Goal: Task Accomplishment & Management: Use online tool/utility

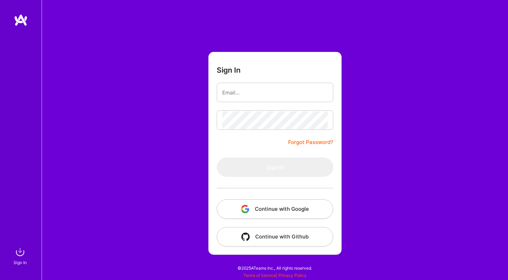
click at [260, 212] on button "Continue with Google" at bounding box center [275, 209] width 116 height 19
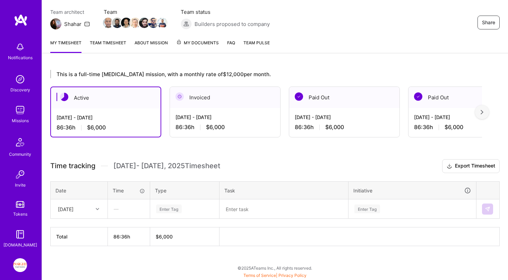
scroll to position [58, 0]
click at [96, 209] on div at bounding box center [98, 209] width 11 height 9
click at [87, 231] on div "[DATE]" at bounding box center [79, 228] width 56 height 13
click at [191, 210] on div "Enter Tag" at bounding box center [184, 209] width 59 height 9
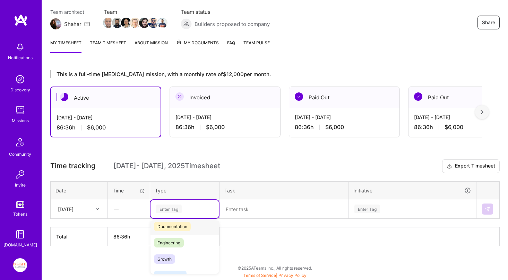
scroll to position [40, 0]
click at [178, 260] on div "Growth" at bounding box center [184, 257] width 68 height 16
click at [255, 213] on textarea at bounding box center [283, 209] width 127 height 18
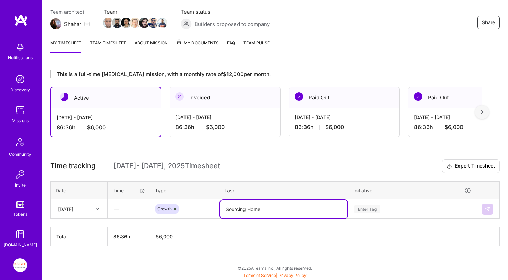
type textarea "Sourcing Home"
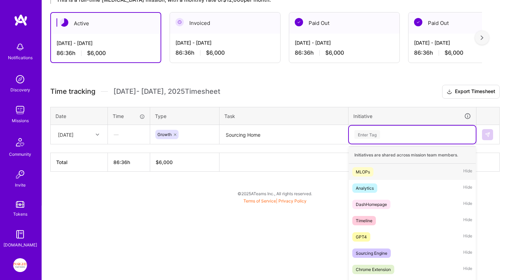
scroll to position [140, 0]
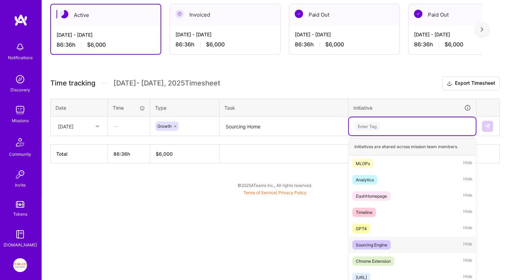
click at [391, 247] on span "Sourcing Engine" at bounding box center [371, 244] width 38 height 9
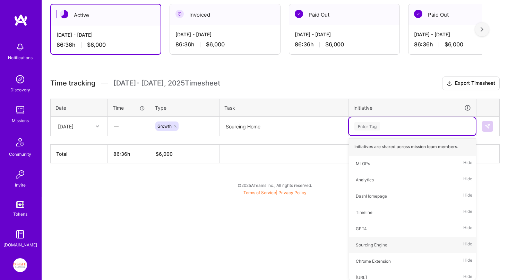
scroll to position [58, 0]
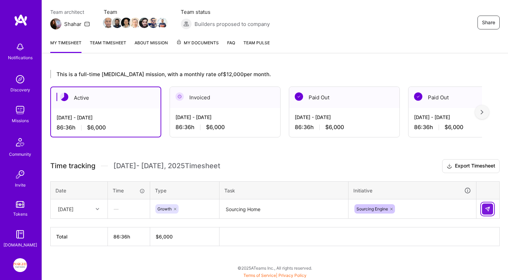
click at [489, 213] on button at bounding box center [487, 209] width 11 height 11
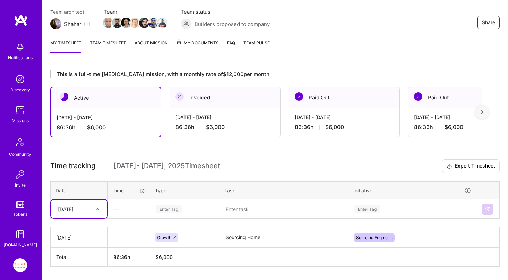
click at [102, 213] on div at bounding box center [98, 209] width 11 height 9
click at [87, 243] on div "[DATE]" at bounding box center [79, 241] width 56 height 13
click at [174, 205] on div "Enter Tag" at bounding box center [184, 209] width 68 height 18
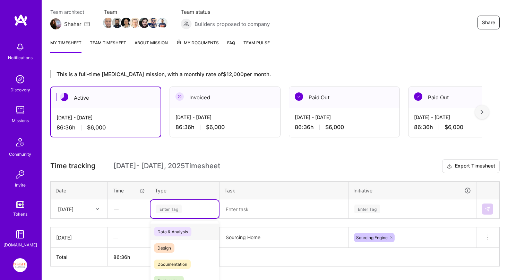
scroll to position [78, 0]
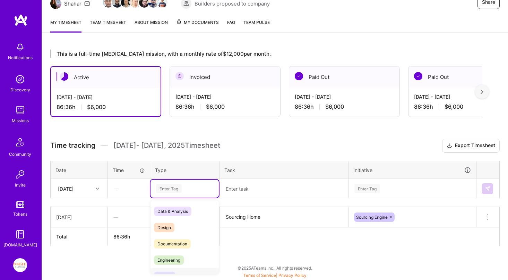
click at [173, 270] on div "Growth" at bounding box center [184, 277] width 68 height 16
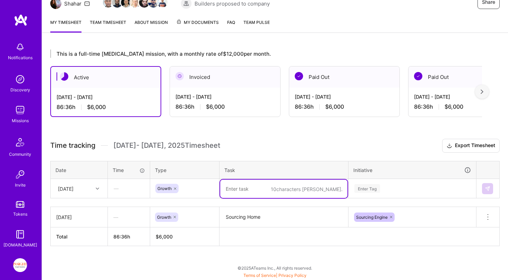
click at [248, 192] on textarea at bounding box center [283, 189] width 127 height 18
type textarea "Sourcing Home"
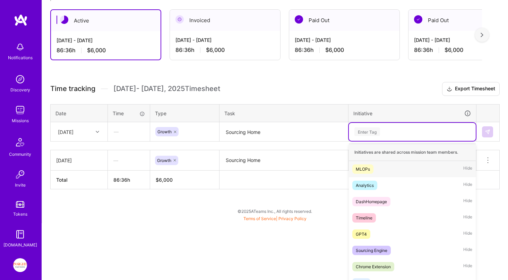
scroll to position [140, 0]
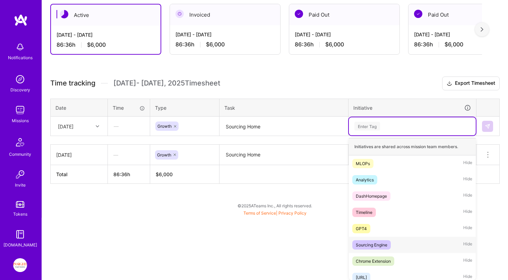
click at [375, 248] on div "Sourcing Engine" at bounding box center [372, 245] width 32 height 7
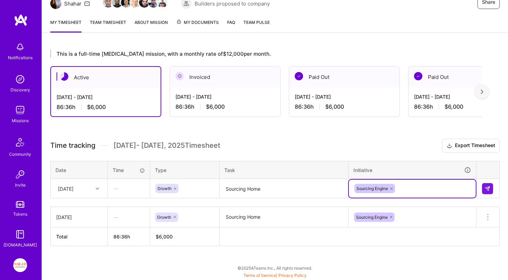
scroll to position [78, 0]
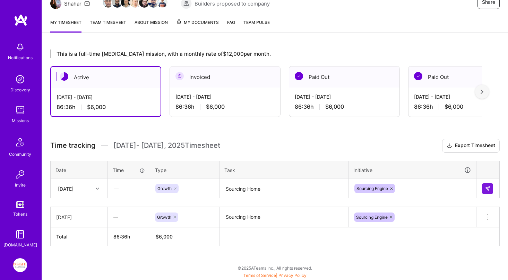
click at [494, 187] on td at bounding box center [487, 188] width 23 height 19
click at [486, 188] on img at bounding box center [487, 189] width 6 height 6
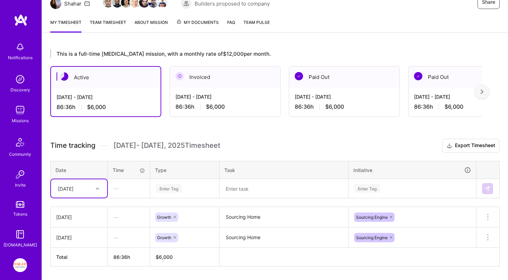
click at [73, 188] on div "[DATE]" at bounding box center [66, 188] width 16 height 7
click at [81, 246] on div "[DATE]" at bounding box center [79, 246] width 56 height 13
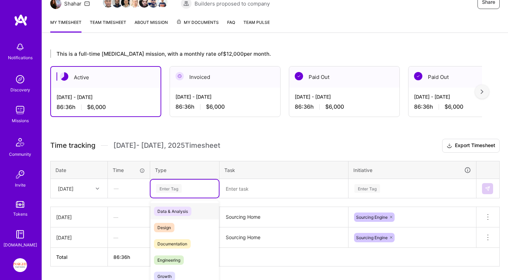
scroll to position [98, 0]
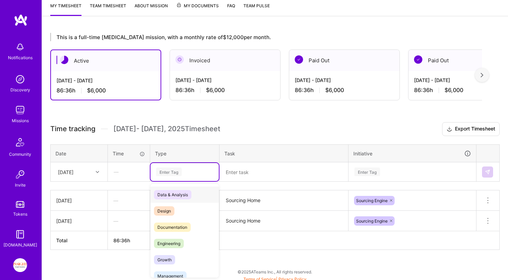
click at [185, 181] on div "option Growth, selected. option Data & Analysis focused, 0 of 2. 17 results ava…" at bounding box center [184, 172] width 68 height 18
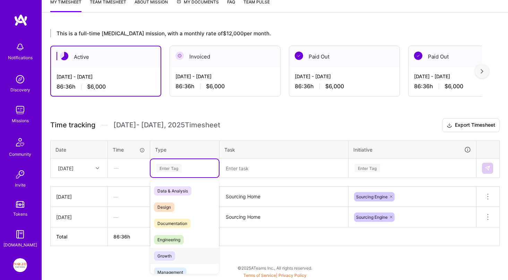
click at [175, 254] on span "Growth" at bounding box center [164, 256] width 21 height 9
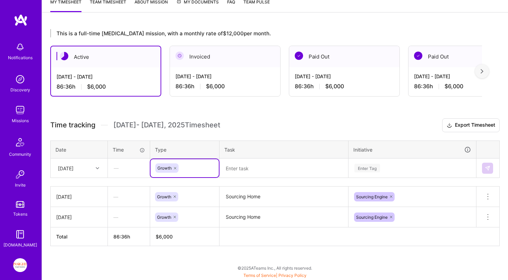
click at [276, 169] on textarea at bounding box center [283, 168] width 127 height 18
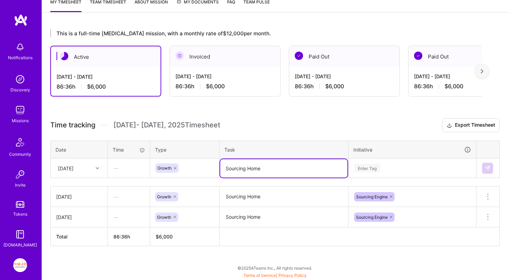
type textarea "Sourcing Home"
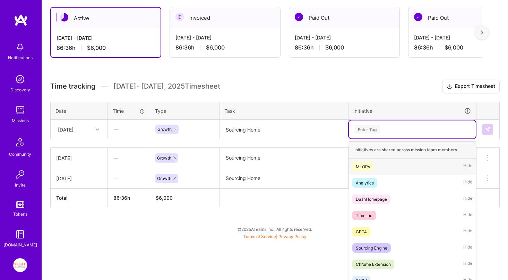
scroll to position [140, 0]
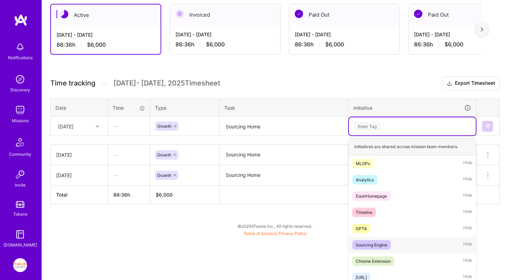
click at [380, 242] on div "Sourcing Engine" at bounding box center [372, 245] width 32 height 7
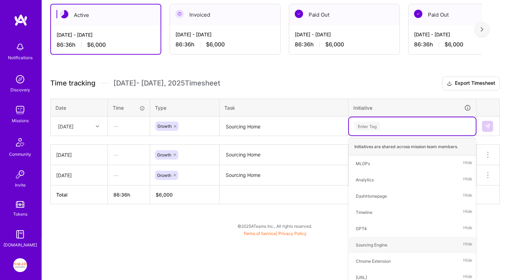
scroll to position [98, 0]
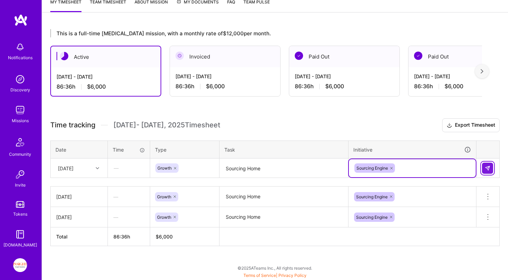
click at [490, 166] on button at bounding box center [487, 168] width 11 height 11
